Goal: Task Accomplishment & Management: Complete application form

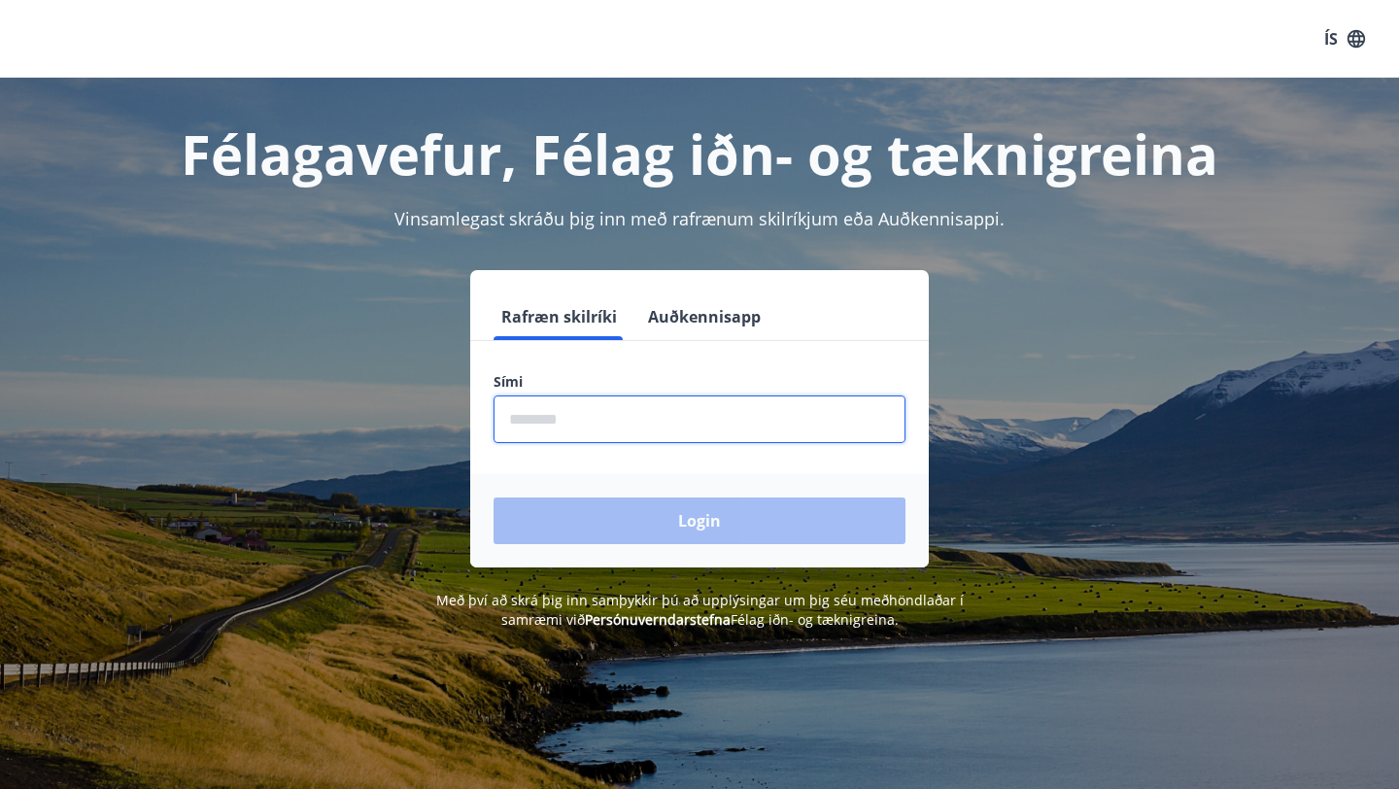
click at [638, 418] on input "phone" at bounding box center [700, 420] width 412 height 48
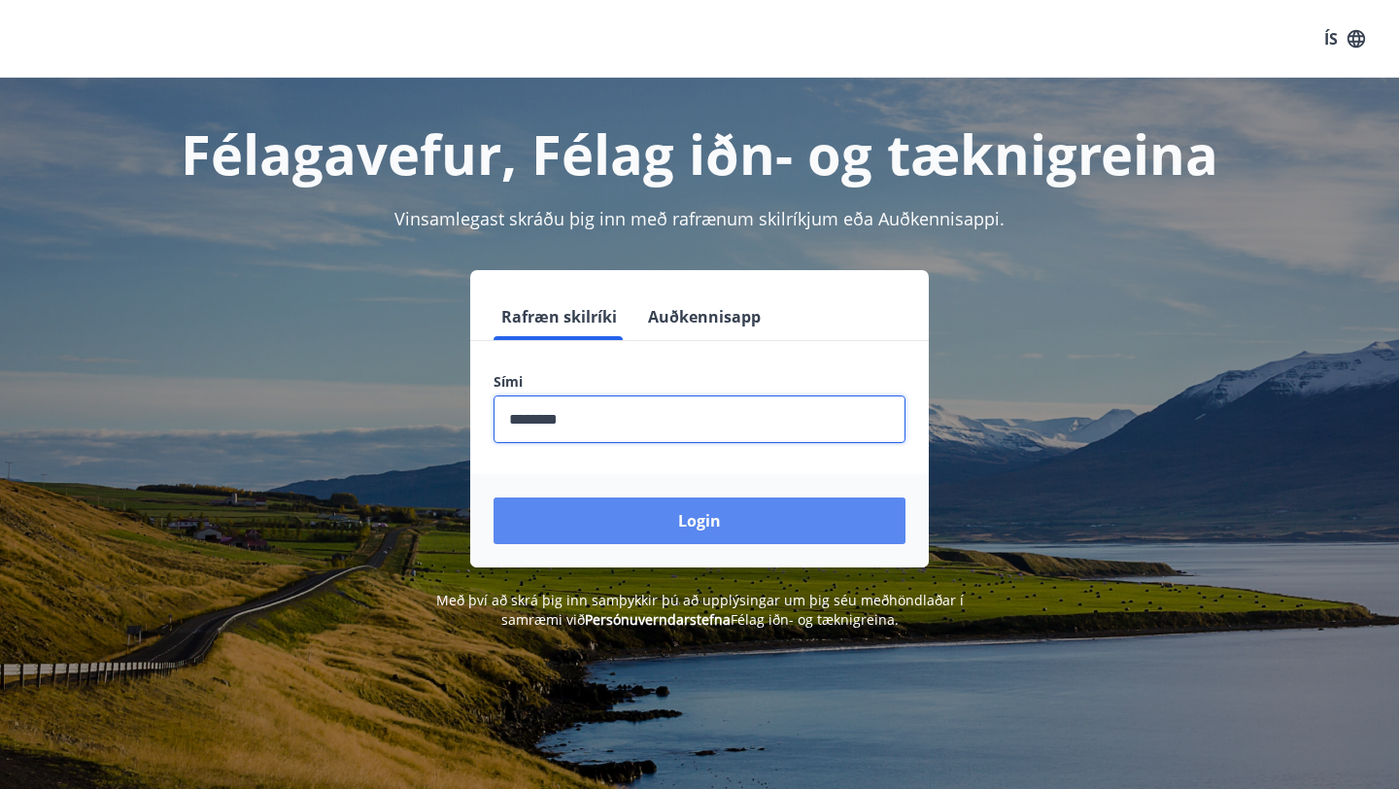
type input "********"
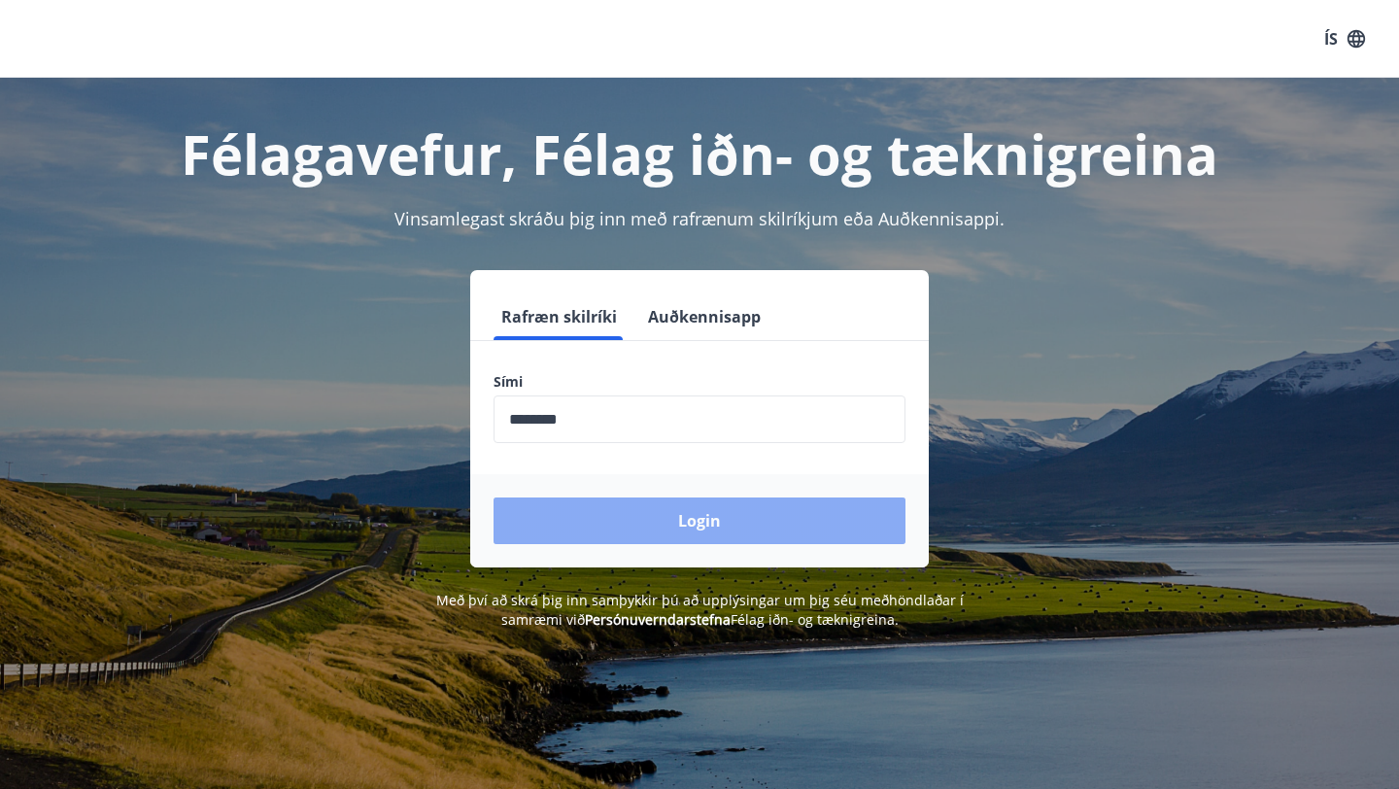
click at [681, 532] on button "Login" at bounding box center [700, 521] width 412 height 47
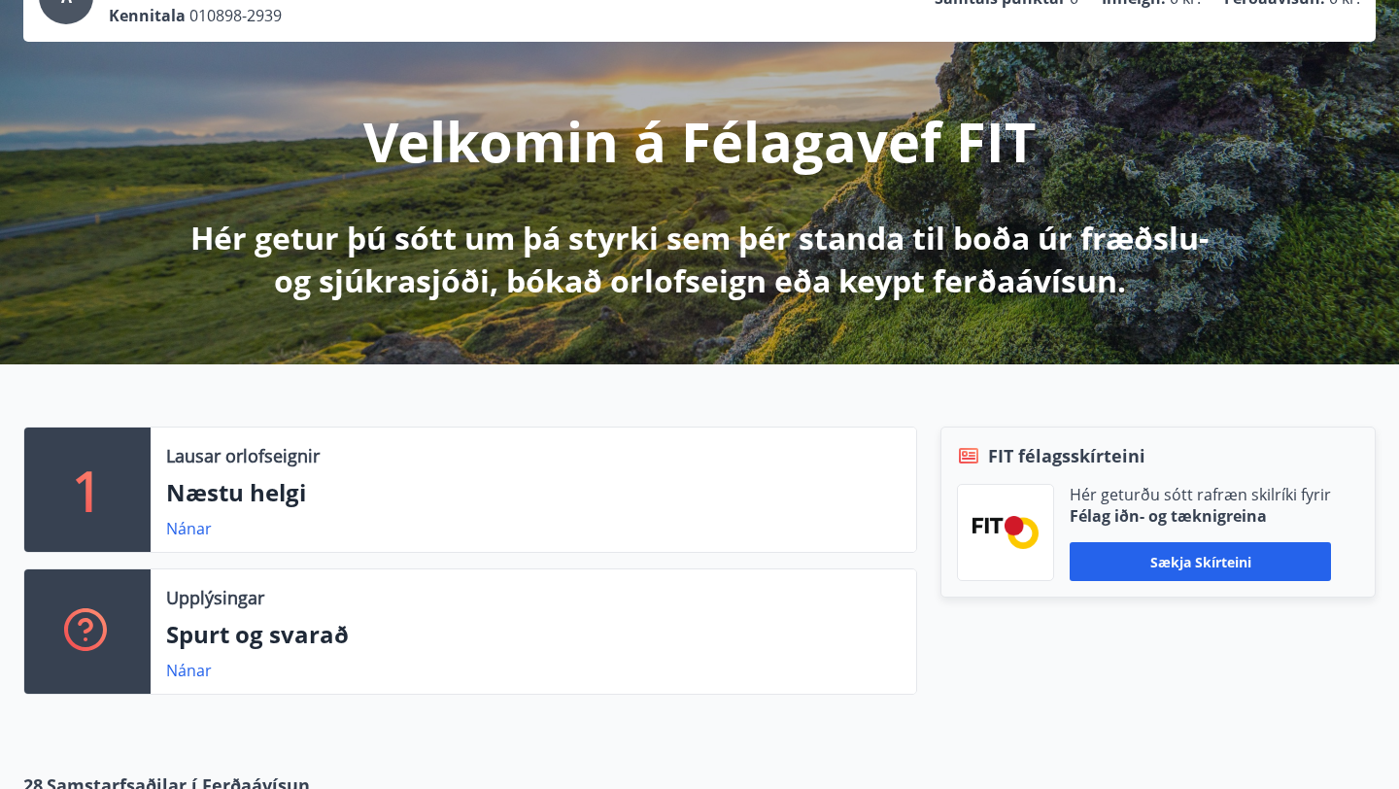
scroll to position [123, 0]
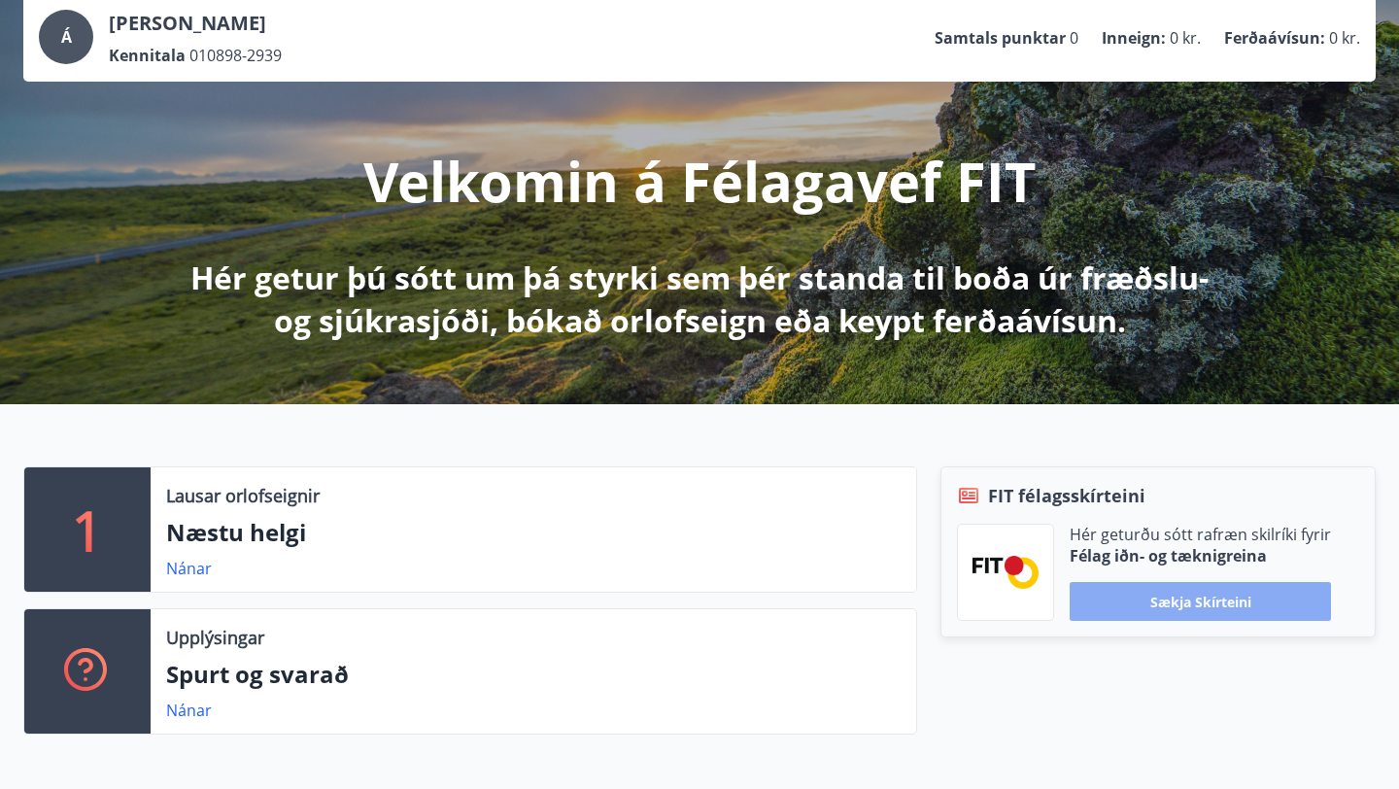
click at [1209, 601] on button "Sækja skírteini" at bounding box center [1200, 601] width 261 height 39
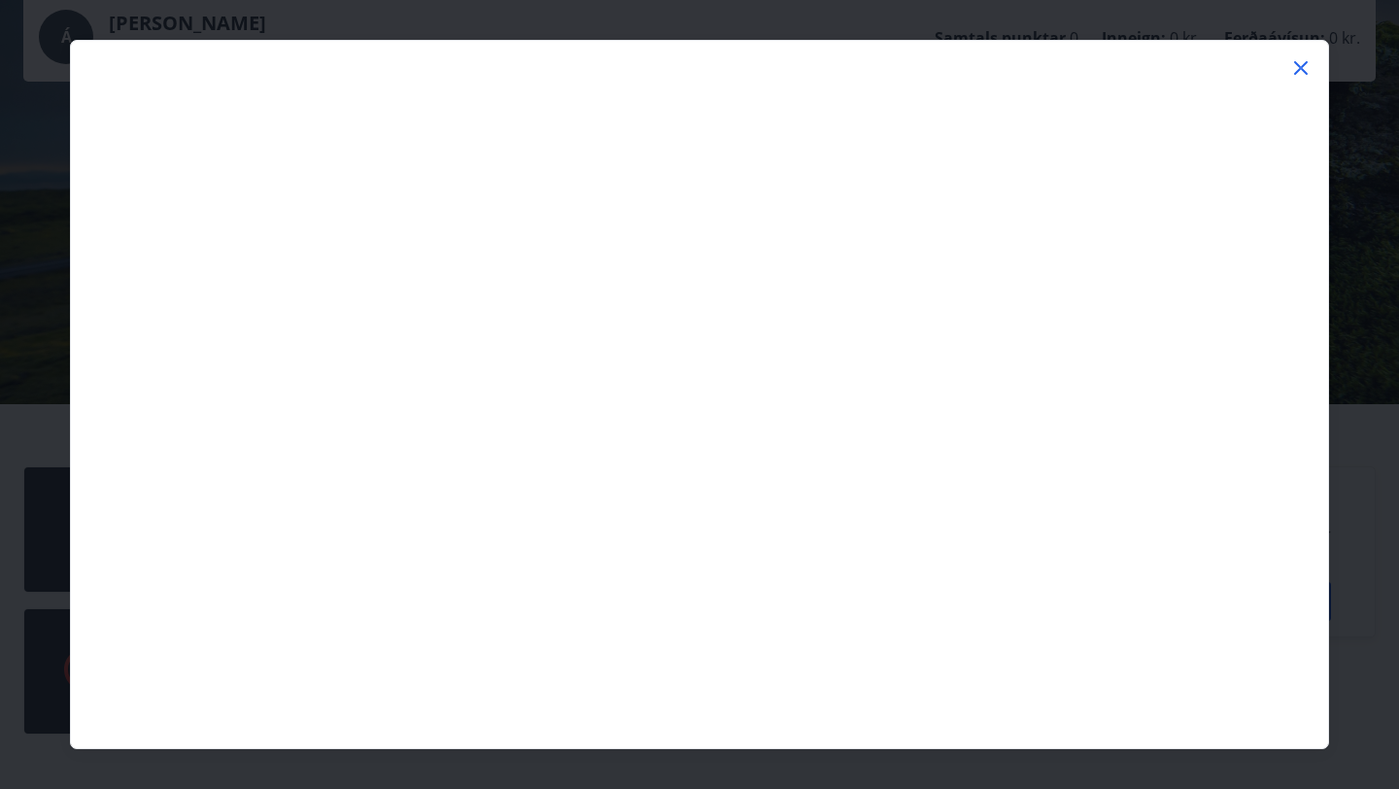
click at [1305, 62] on icon at bounding box center [1301, 68] width 14 height 14
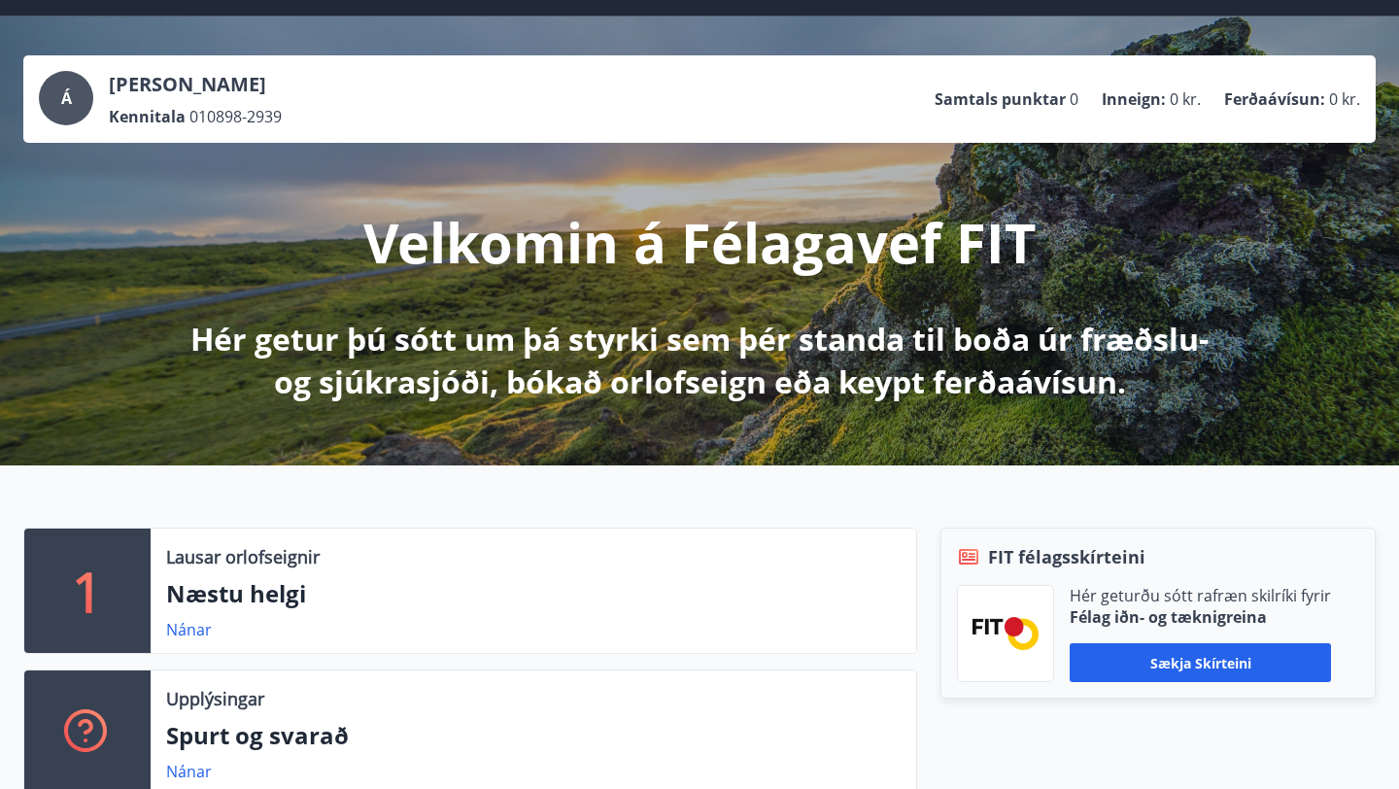
scroll to position [0, 0]
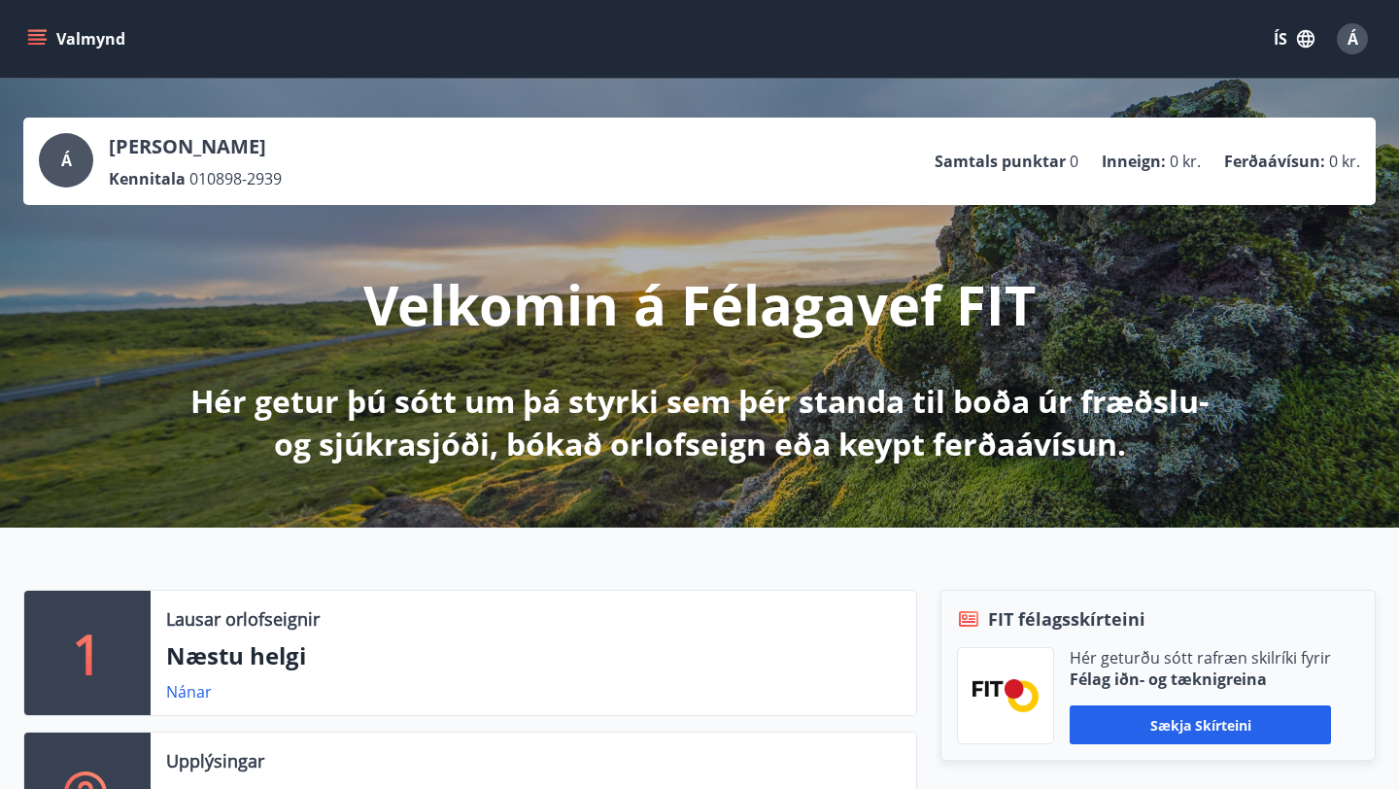
click at [43, 34] on icon "menu" at bounding box center [36, 35] width 17 height 2
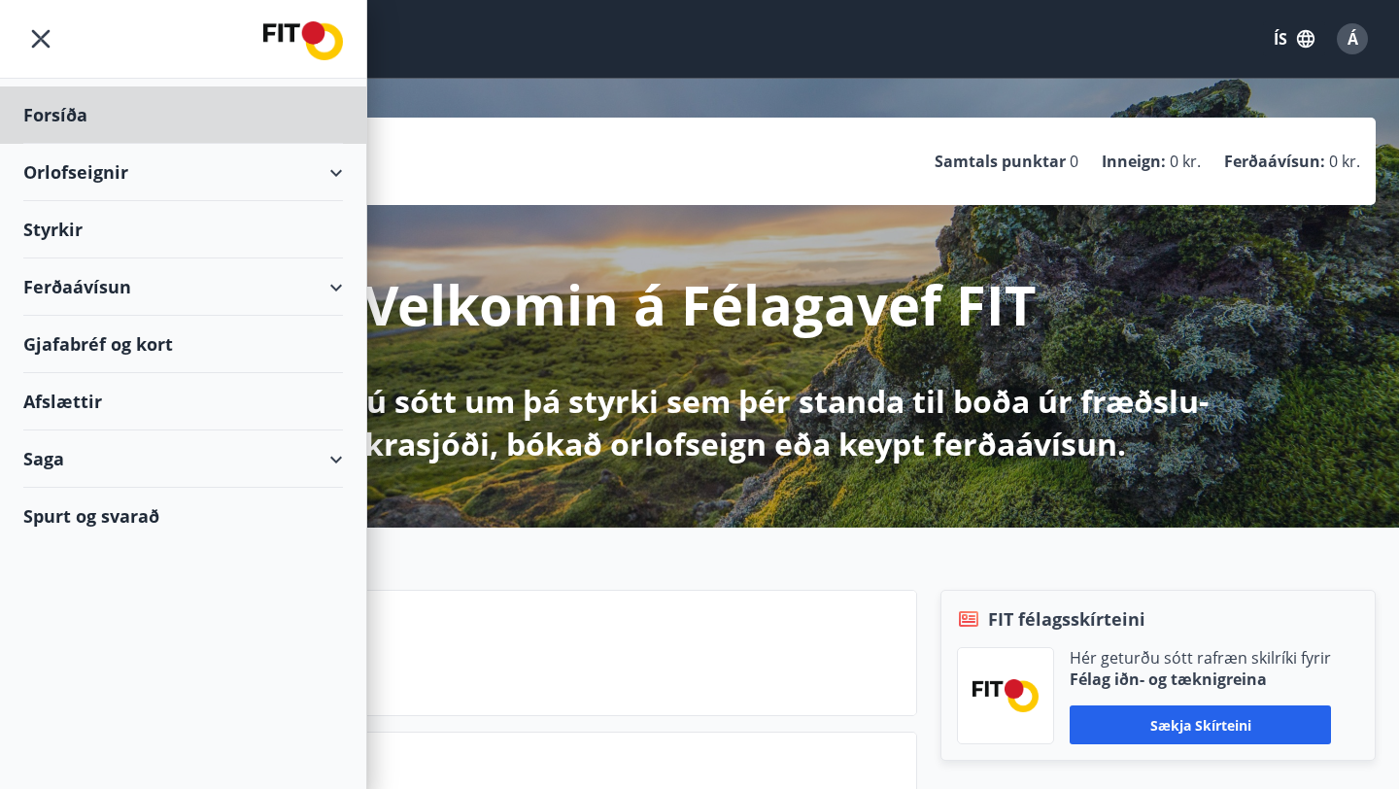
click at [52, 227] on div "Styrkir" at bounding box center [183, 229] width 320 height 57
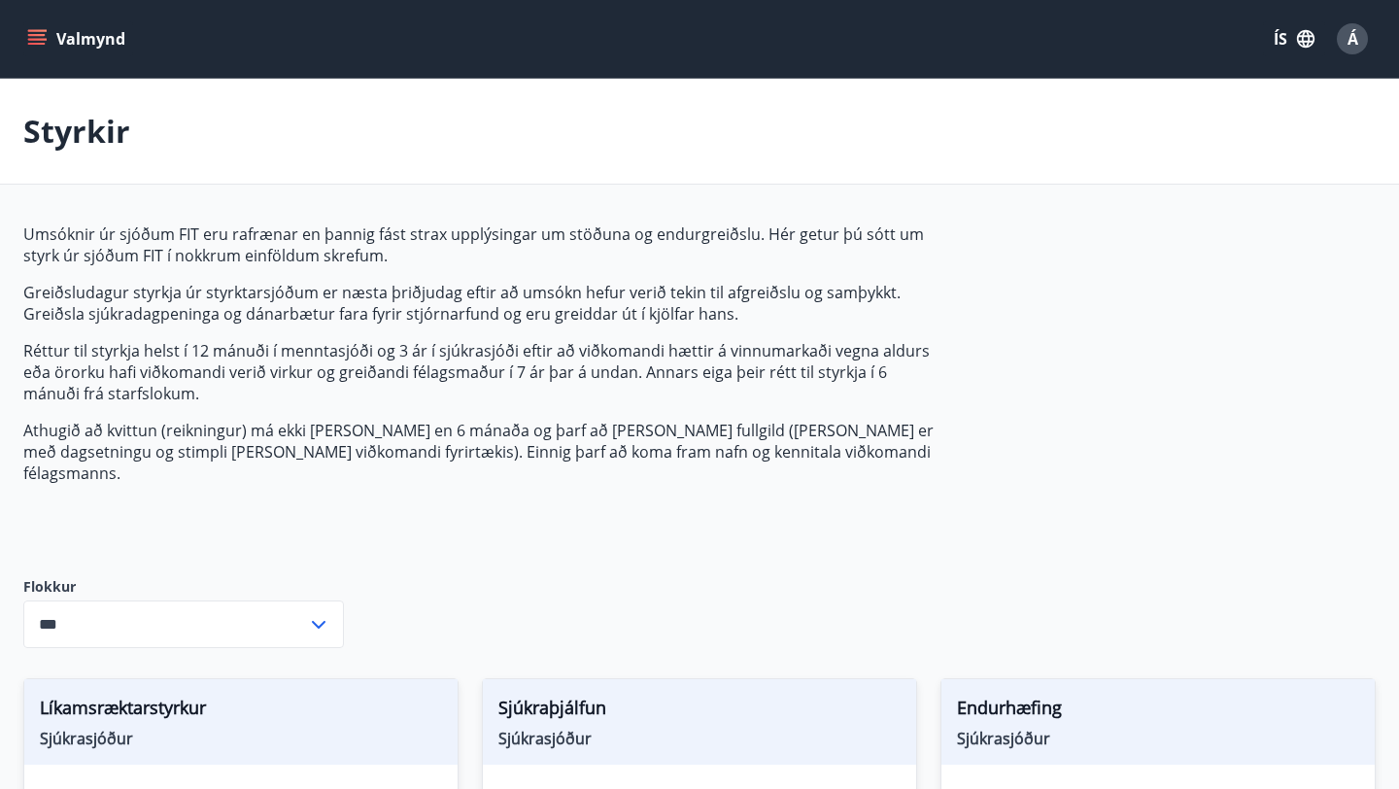
type input "***"
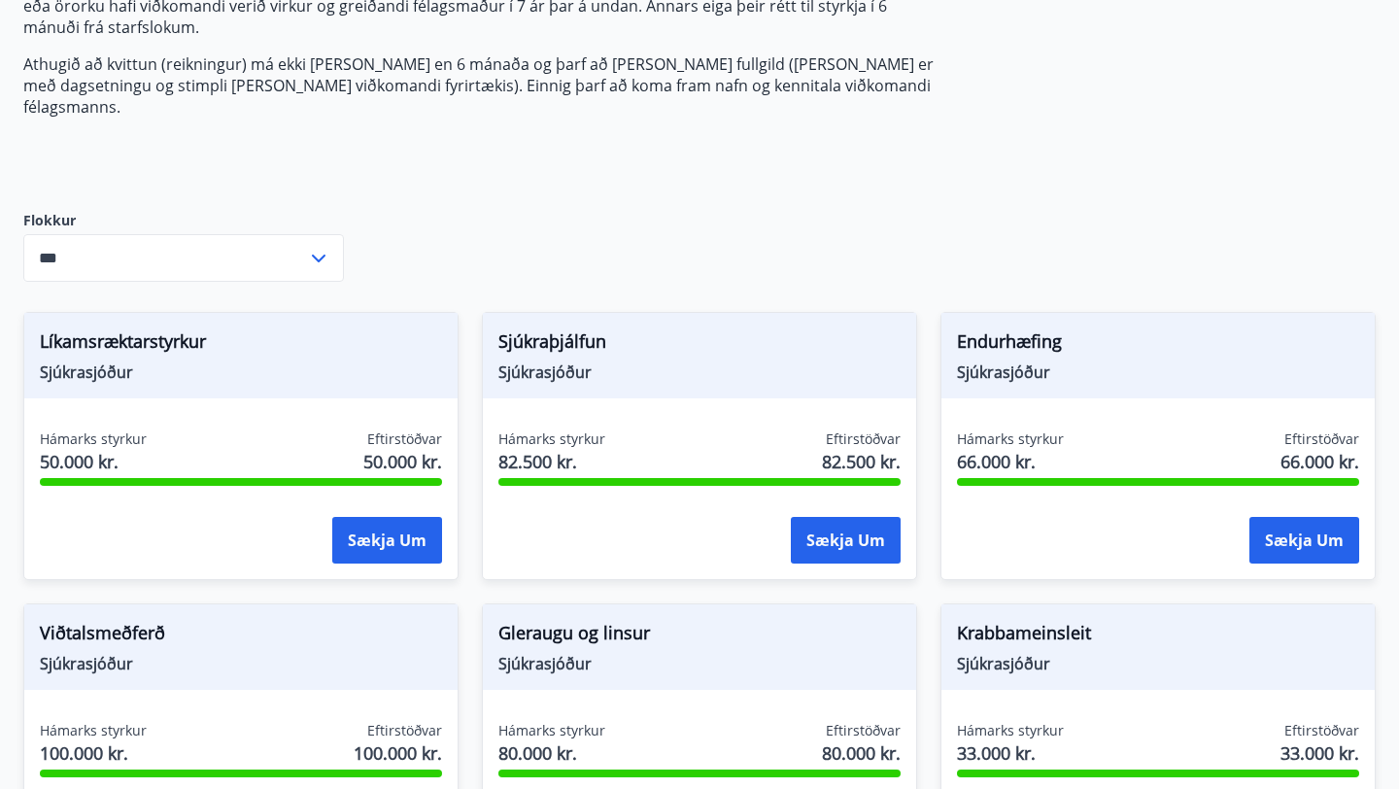
scroll to position [358, 0]
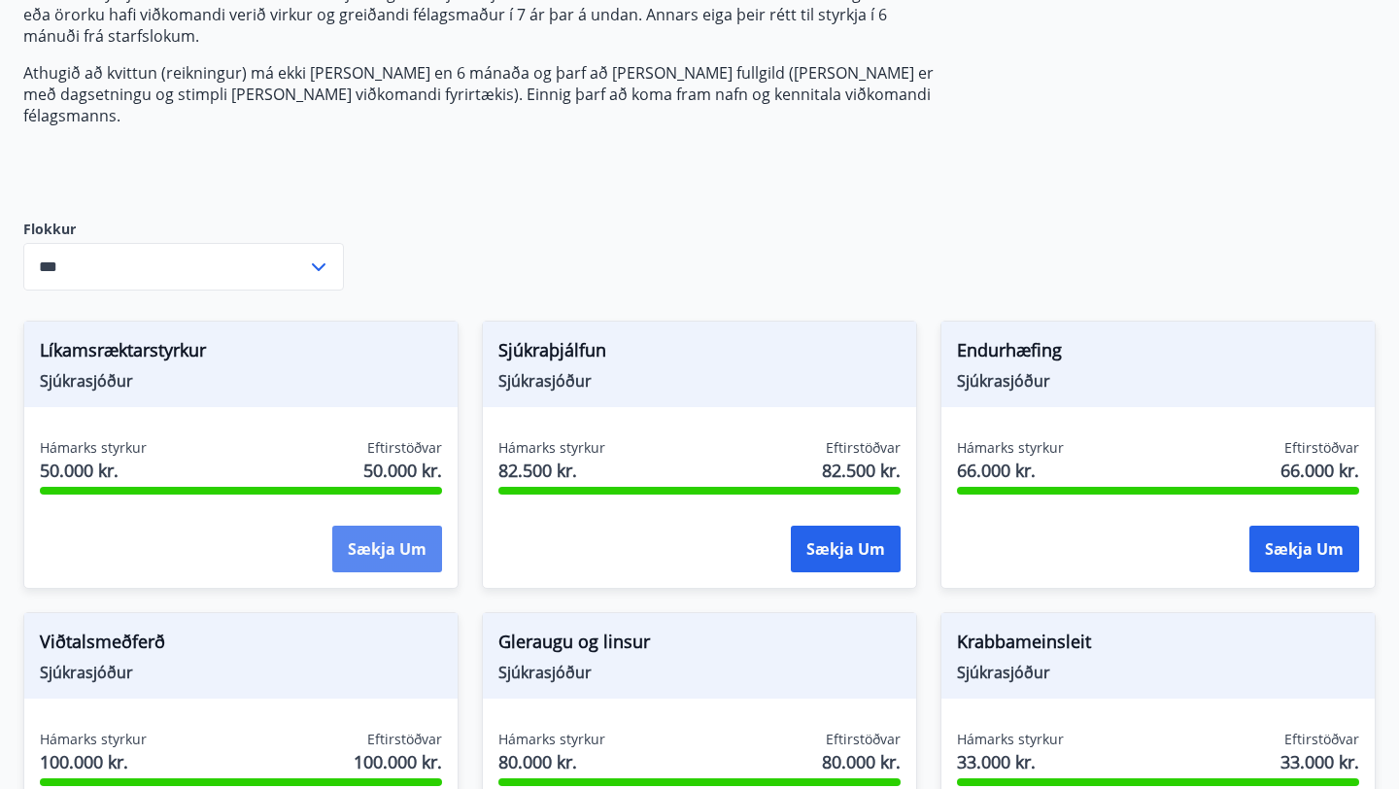
click at [389, 535] on button "Sækja um" at bounding box center [387, 549] width 110 height 47
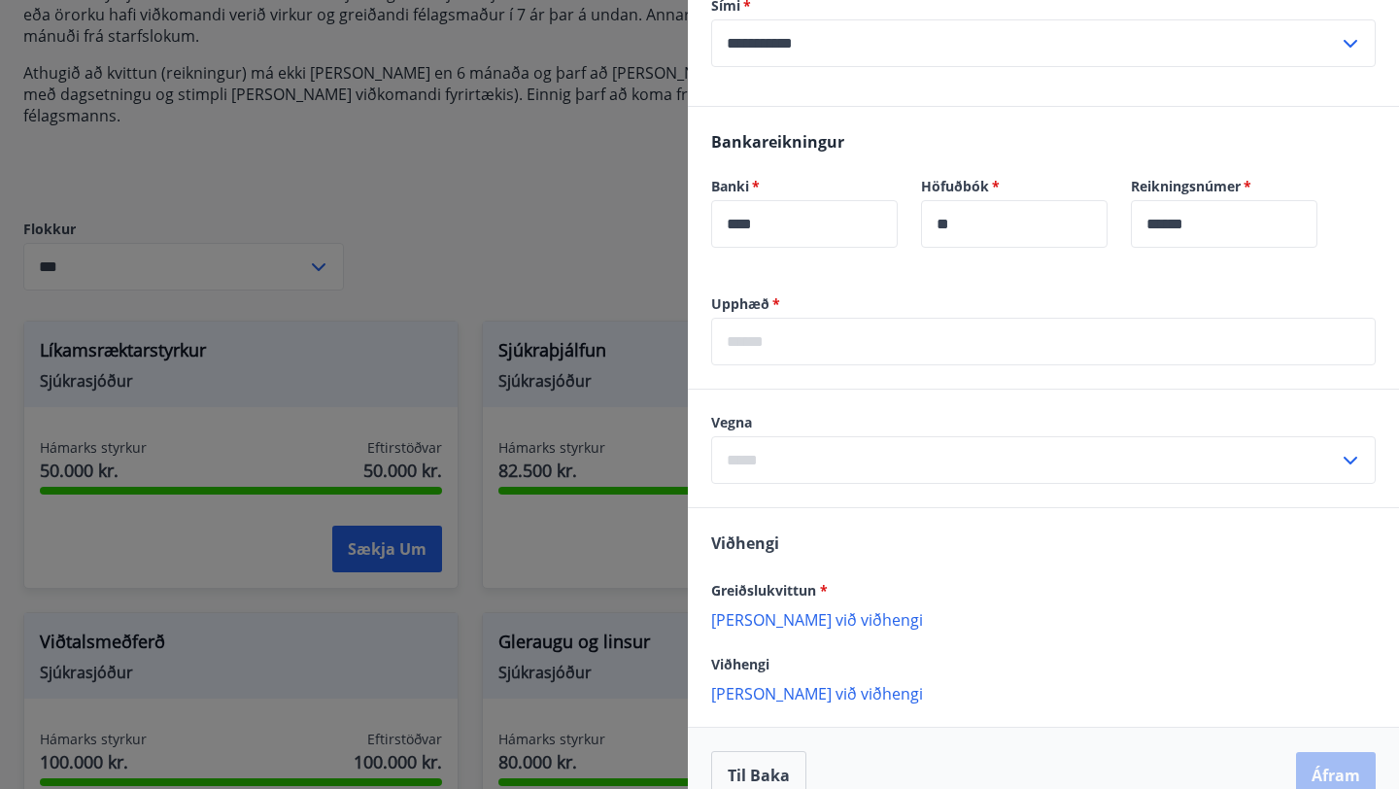
scroll to position [578, 0]
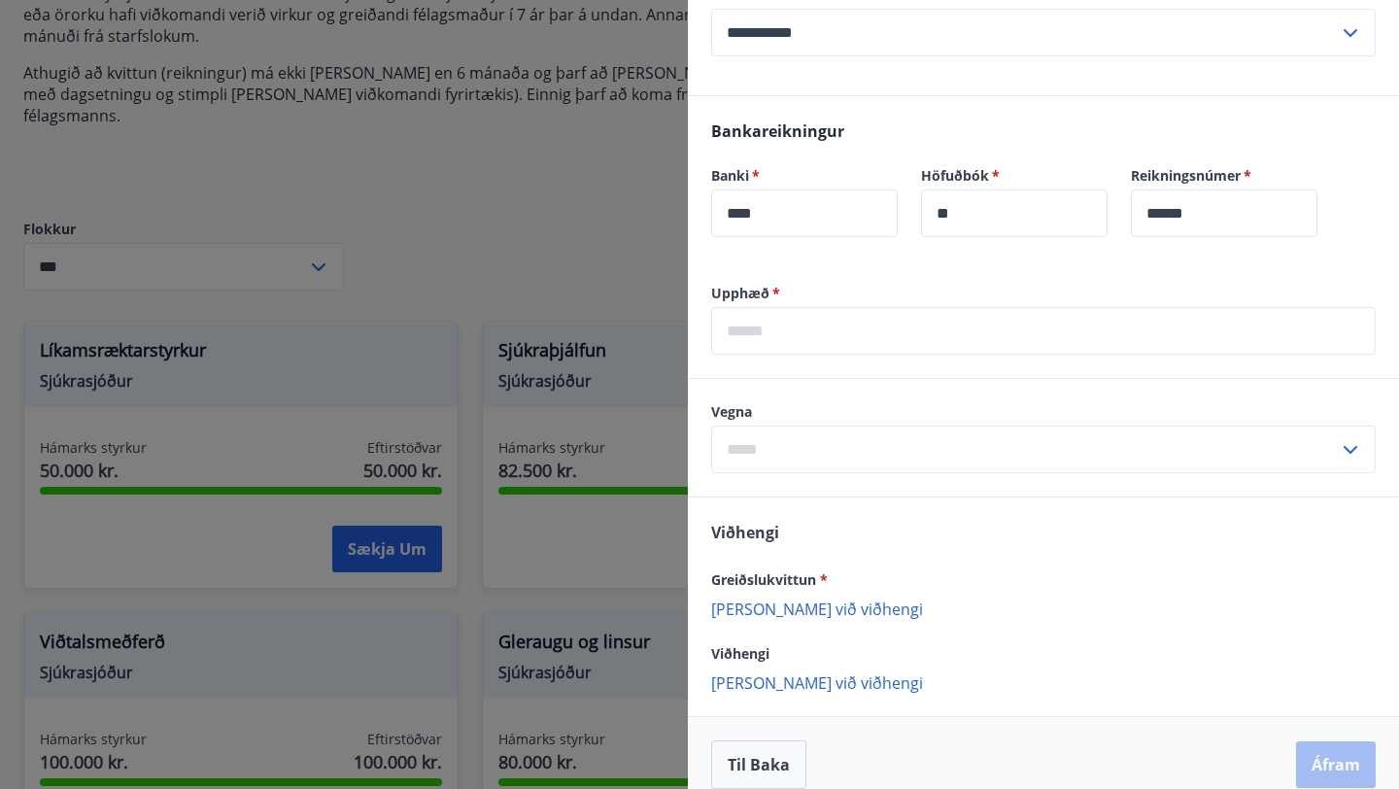
click at [1351, 438] on icon at bounding box center [1350, 449] width 23 height 23
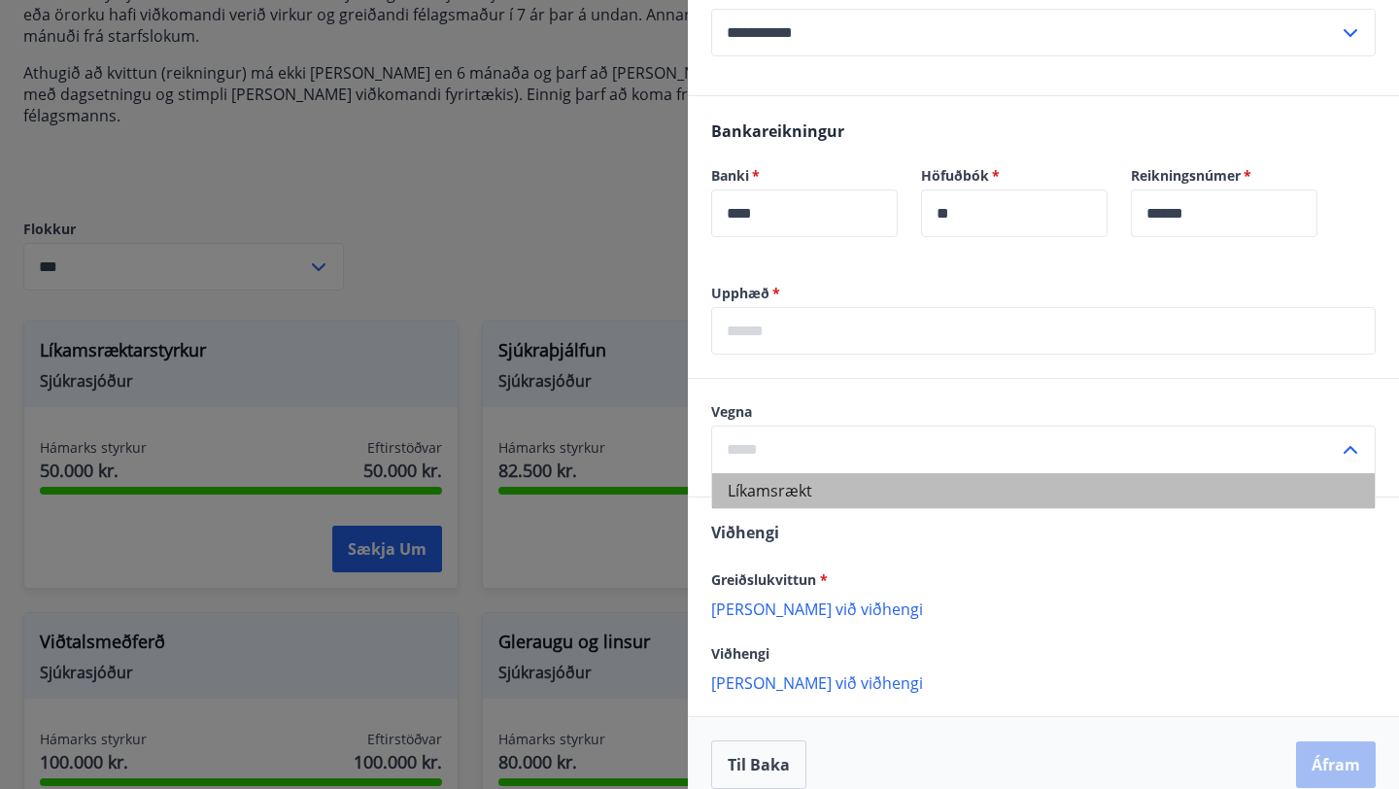
click at [795, 473] on li "Líkamsrækt" at bounding box center [1043, 490] width 663 height 35
type input "**********"
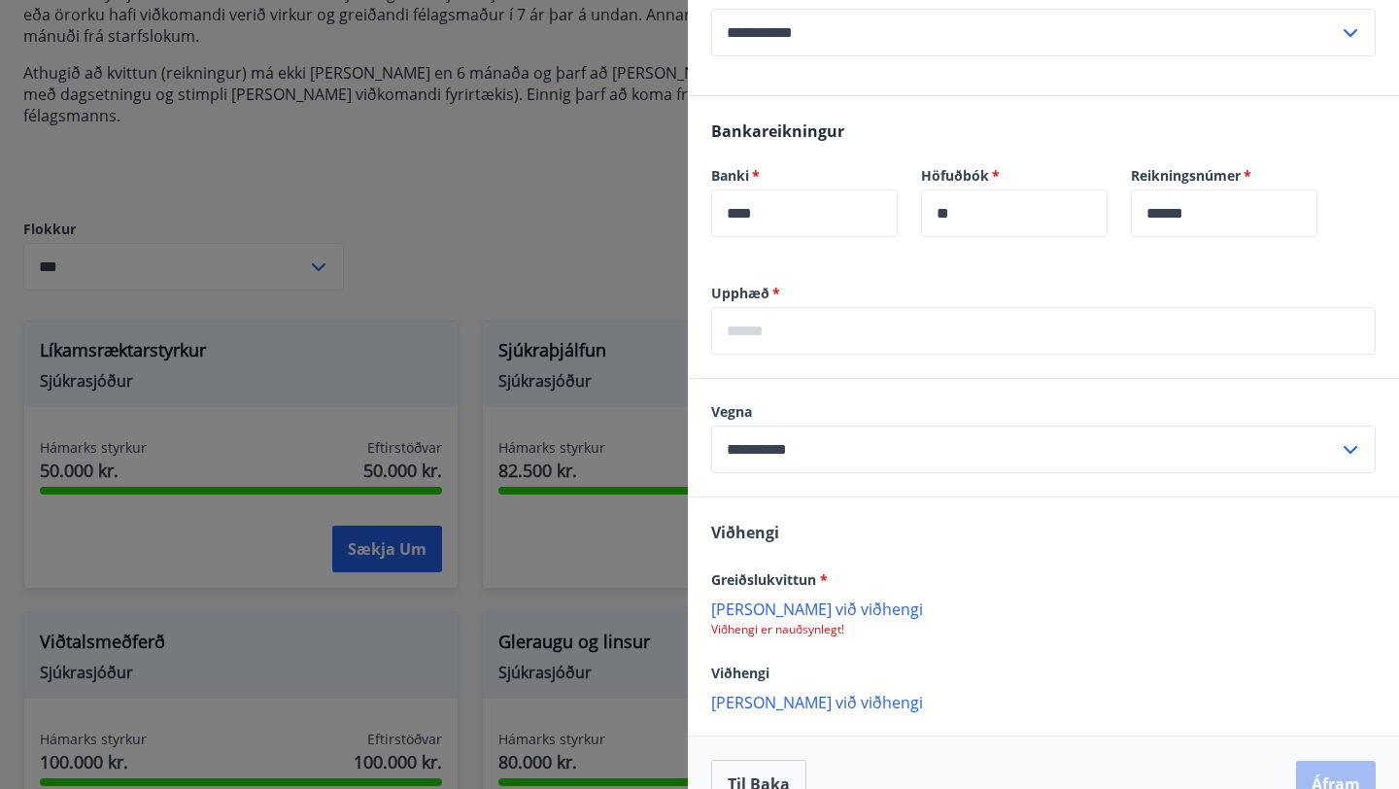
scroll to position [598, 0]
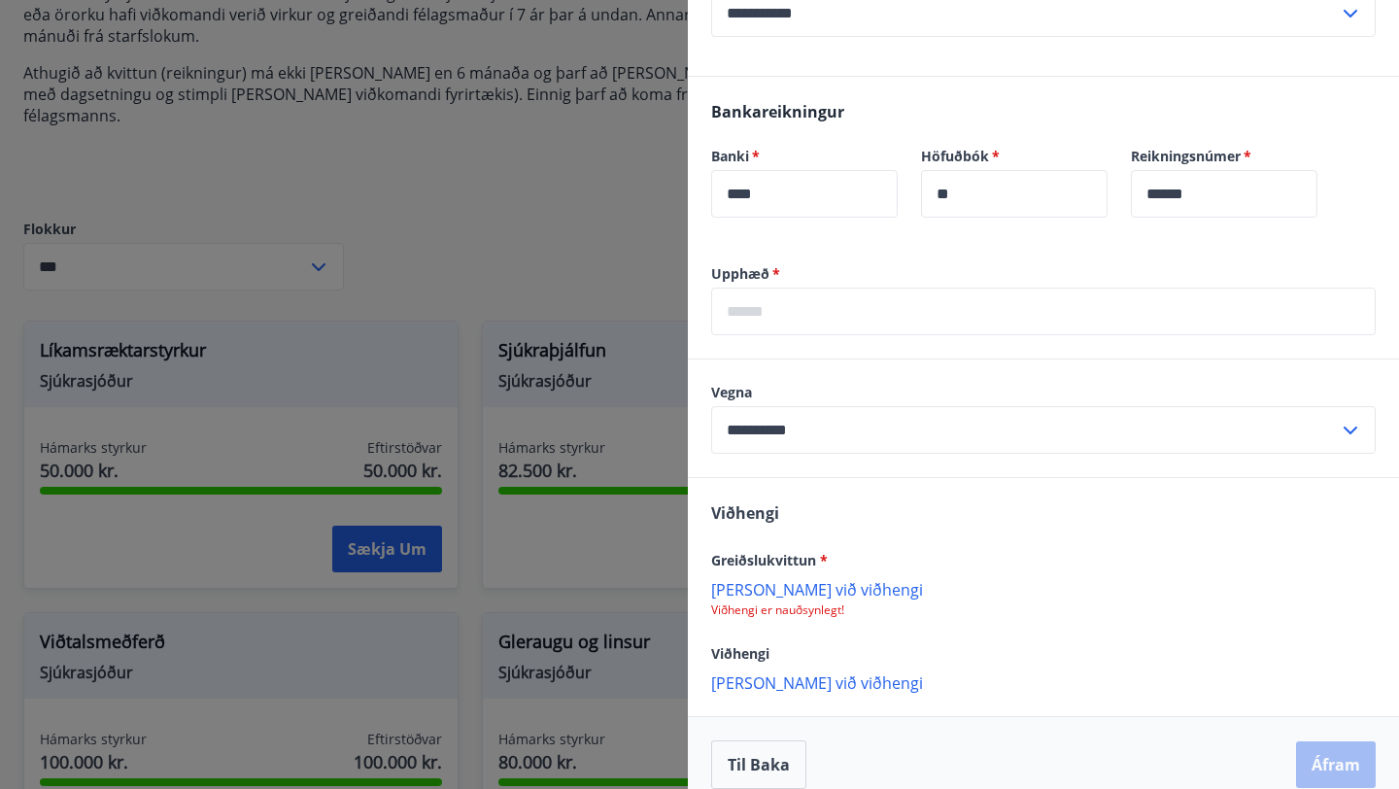
click at [568, 196] on div at bounding box center [699, 394] width 1399 height 789
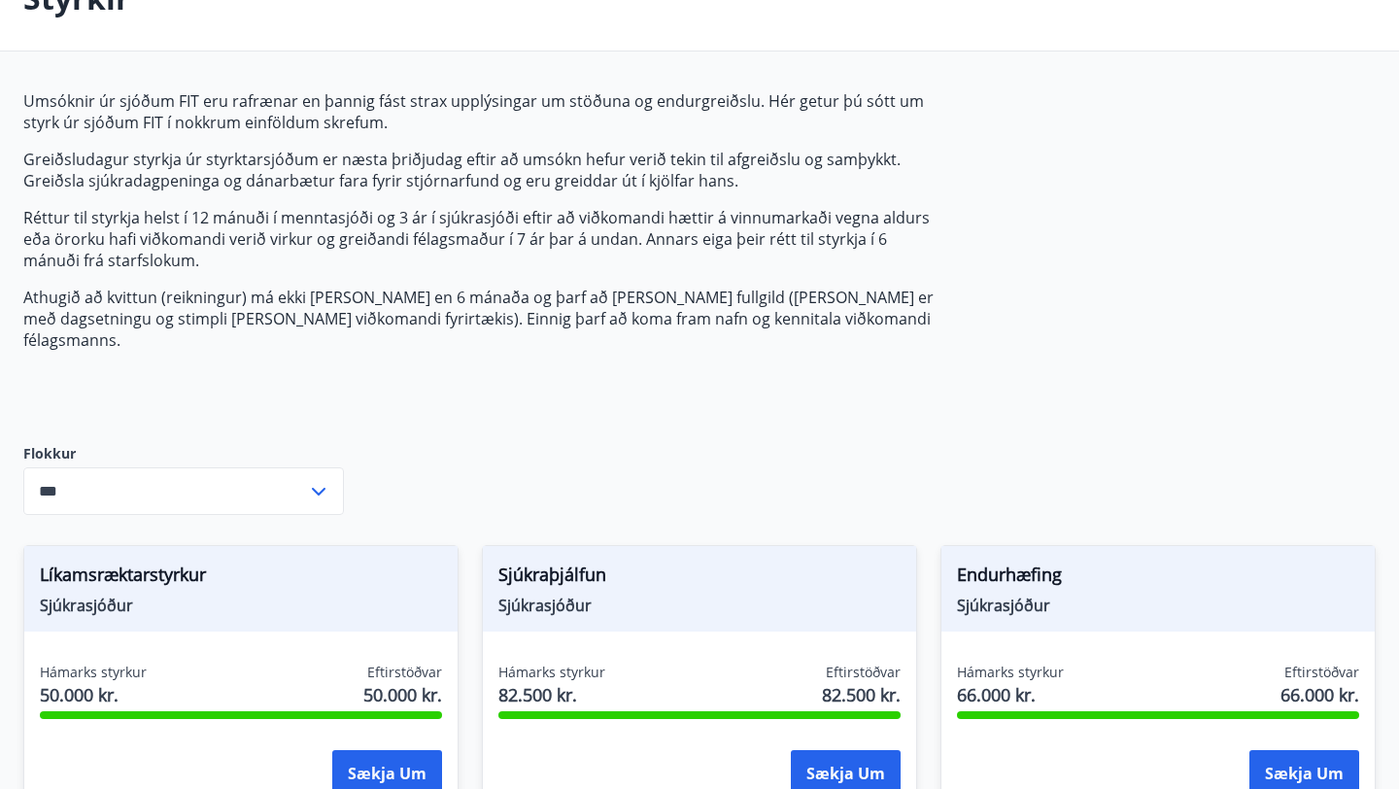
scroll to position [147, 0]
